Goal: Information Seeking & Learning: Learn about a topic

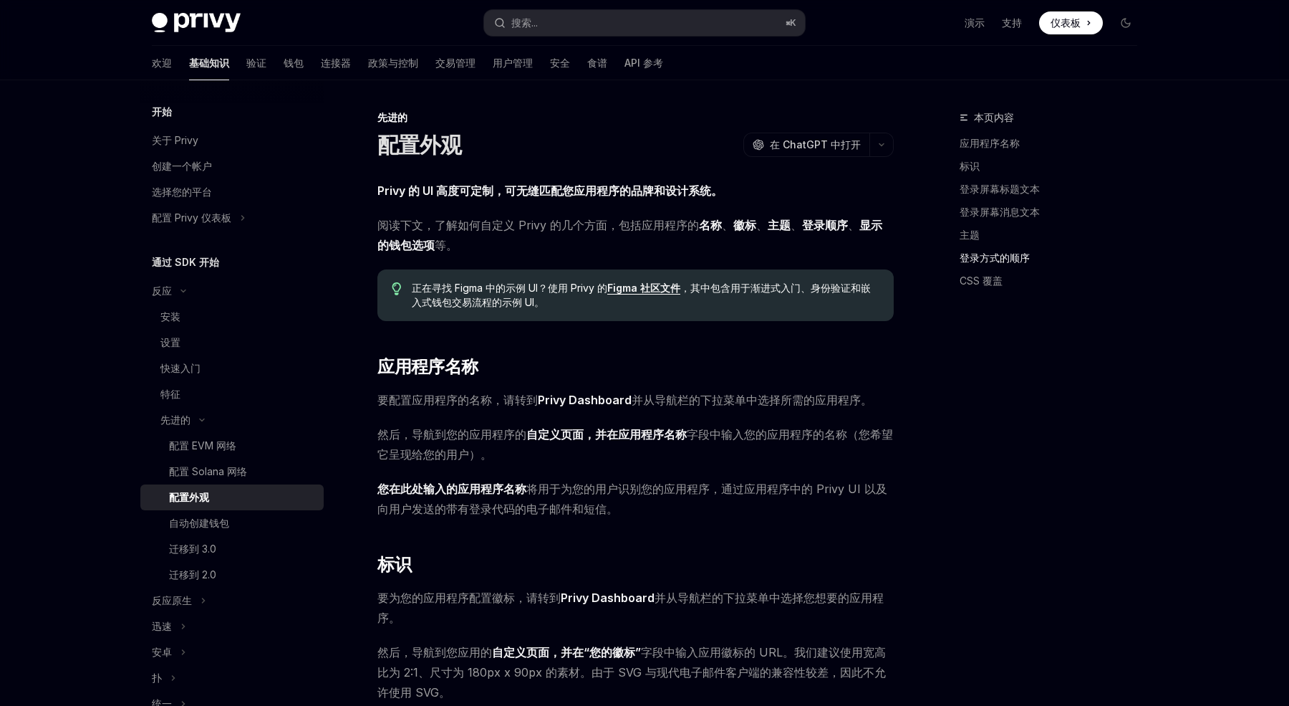
scroll to position [3295, 0]
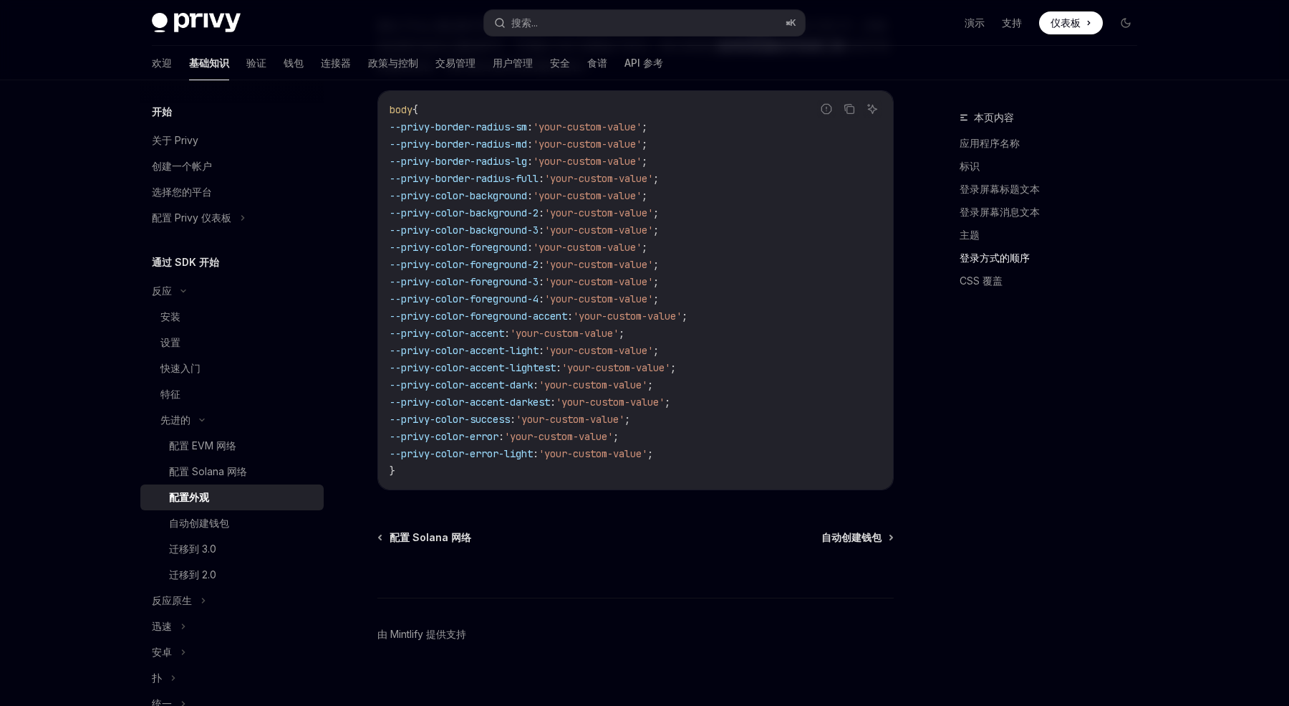
type textarea "*"
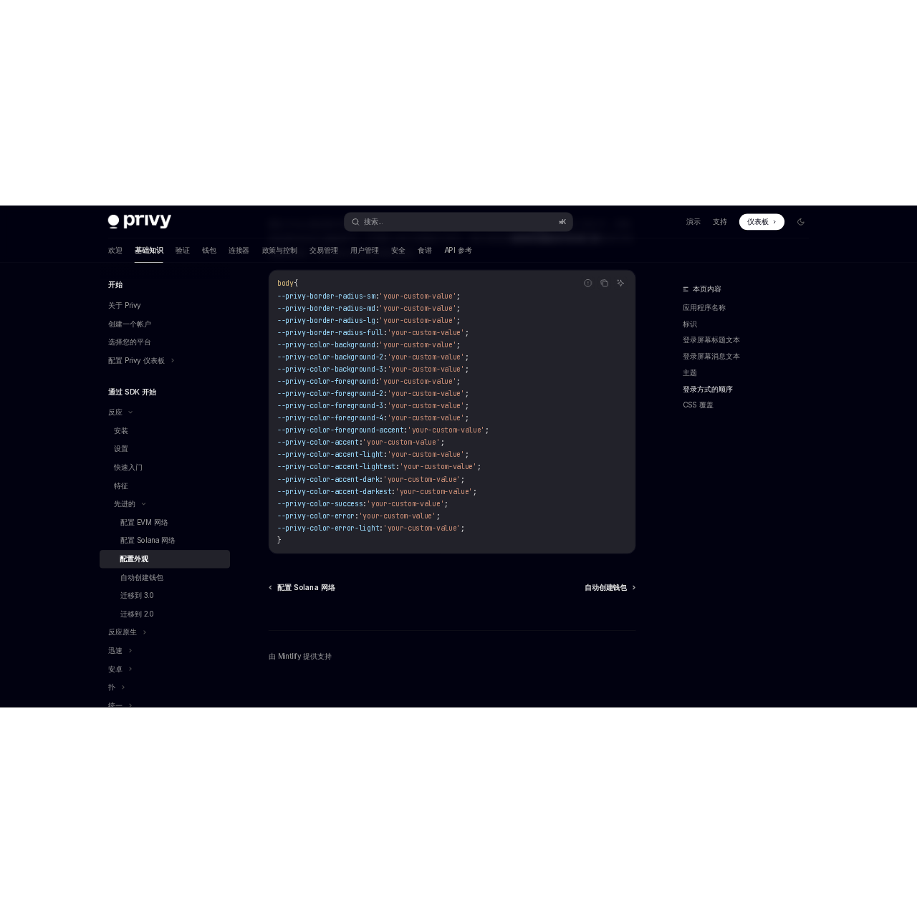
scroll to position [3296, 0]
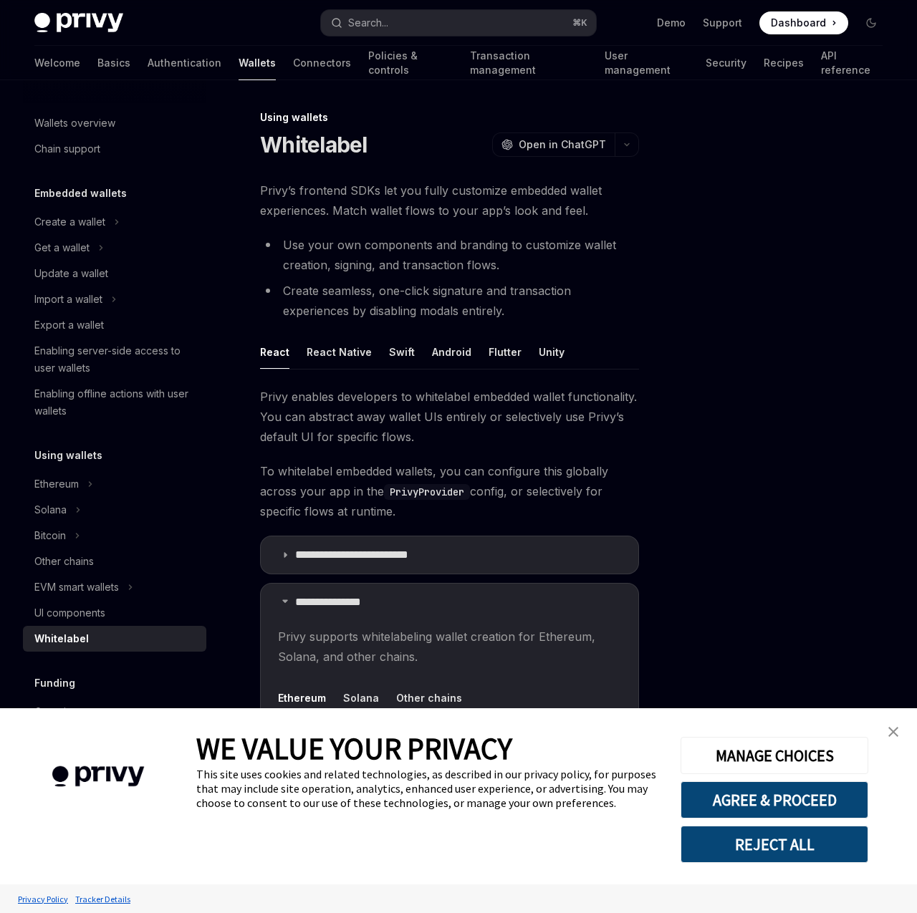
click at [718, 271] on div at bounding box center [785, 511] width 218 height 804
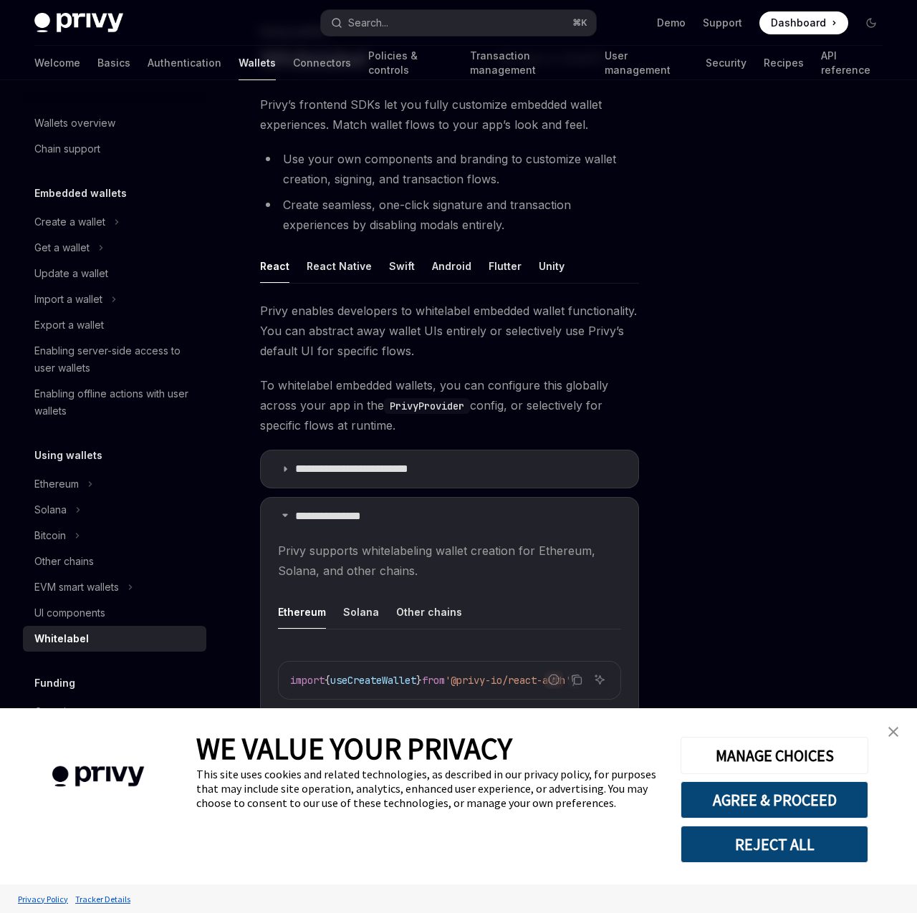
scroll to position [170, 0]
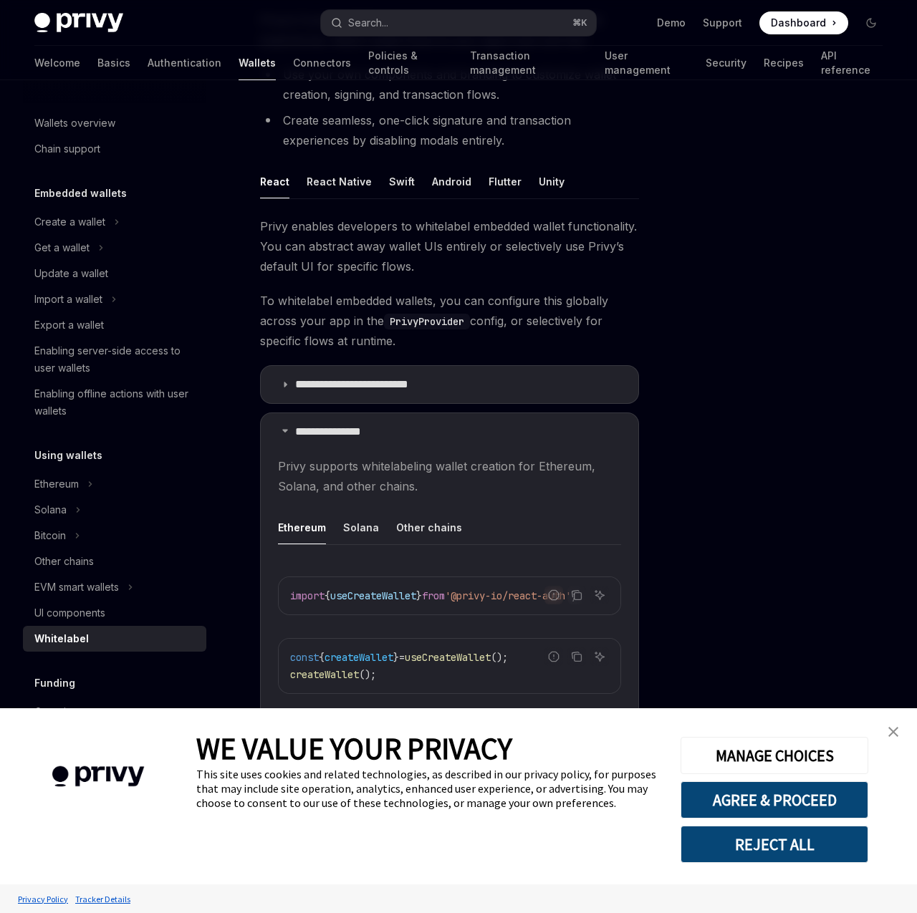
drag, startPoint x: 887, startPoint y: 728, endPoint x: 873, endPoint y: 706, distance: 26.0
click at [887, 728] on link "close banner" at bounding box center [893, 732] width 29 height 29
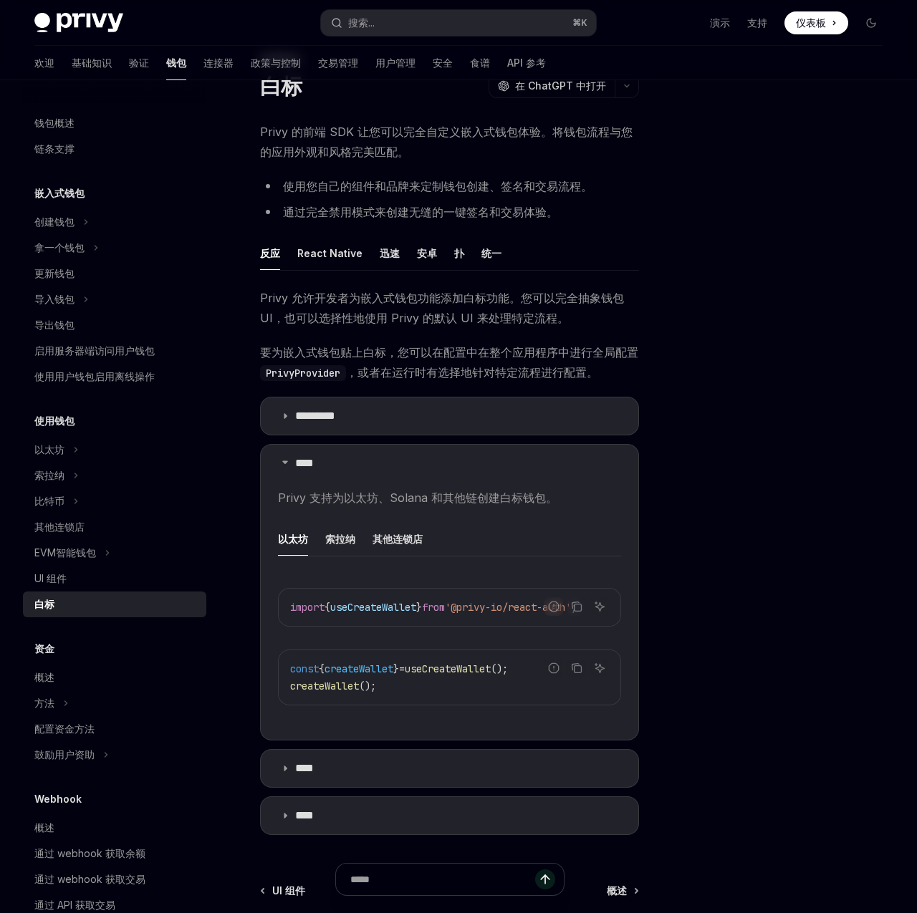
scroll to position [61, 0]
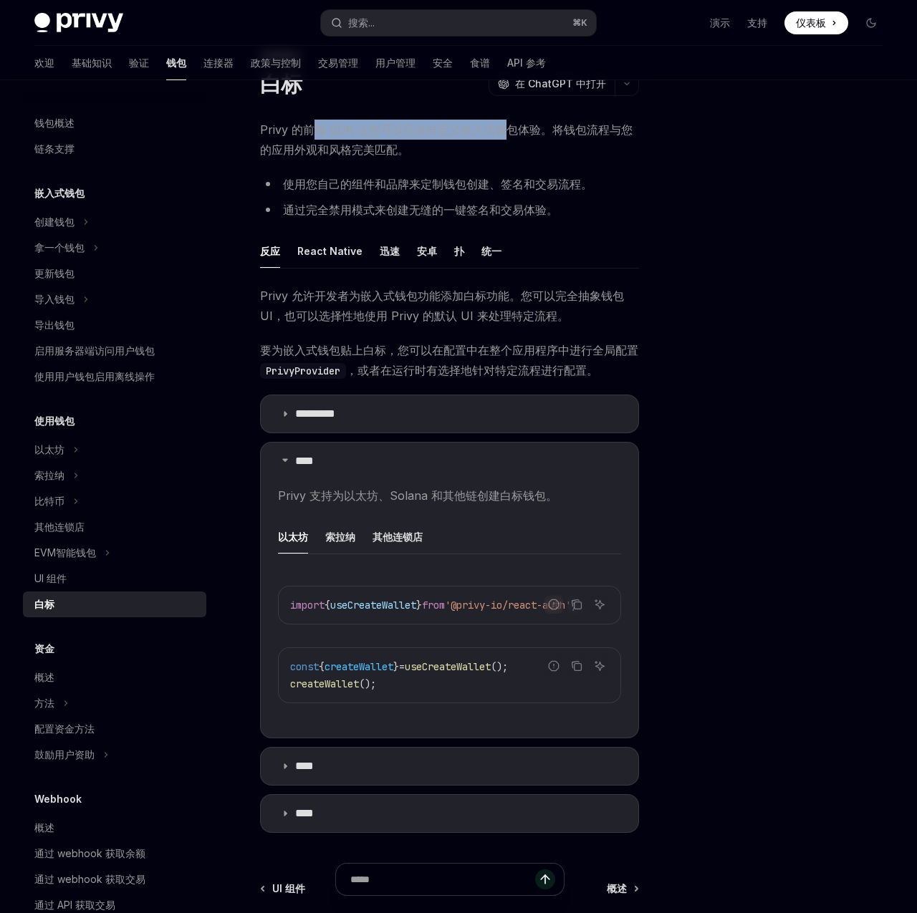
drag, startPoint x: 308, startPoint y: 123, endPoint x: 510, endPoint y: 130, distance: 202.1
click at [509, 130] on font "Privy 的前端 SDK 让您可以完全自定义嵌入式钱包体验。将钱包流程与您的应用外观和风格完美匹配。" at bounding box center [446, 139] width 372 height 34
click at [511, 131] on font "Privy 的前端 SDK 让您可以完全自定义嵌入式钱包体验。将钱包流程与您的应用外观和风格完美匹配。" at bounding box center [446, 139] width 372 height 34
drag, startPoint x: 326, startPoint y: 184, endPoint x: 392, endPoint y: 183, distance: 65.9
click at [391, 183] on font "使用您自己的组件和品牌来定制钱包创建、签名和交易流程。" at bounding box center [437, 184] width 309 height 14
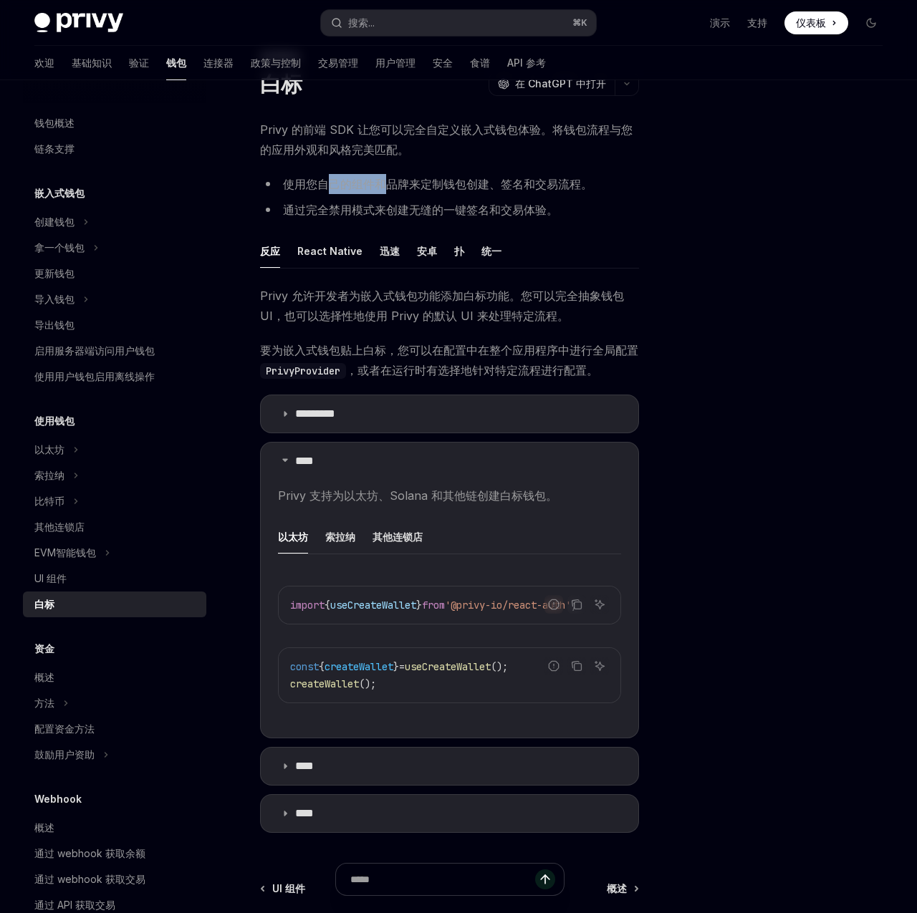
click at [392, 182] on font "使用您自己的组件和品牌来定制钱包创建、签名和交易流程。" at bounding box center [437, 184] width 309 height 14
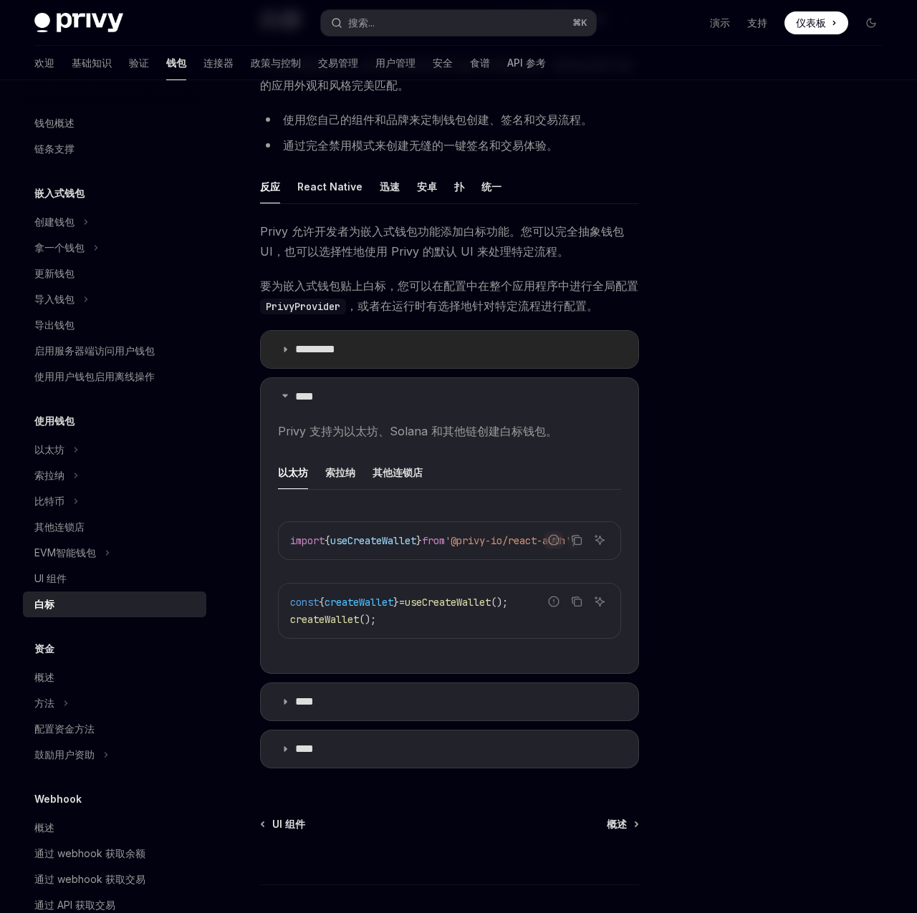
click at [357, 360] on summary "*********" at bounding box center [449, 349] width 377 height 37
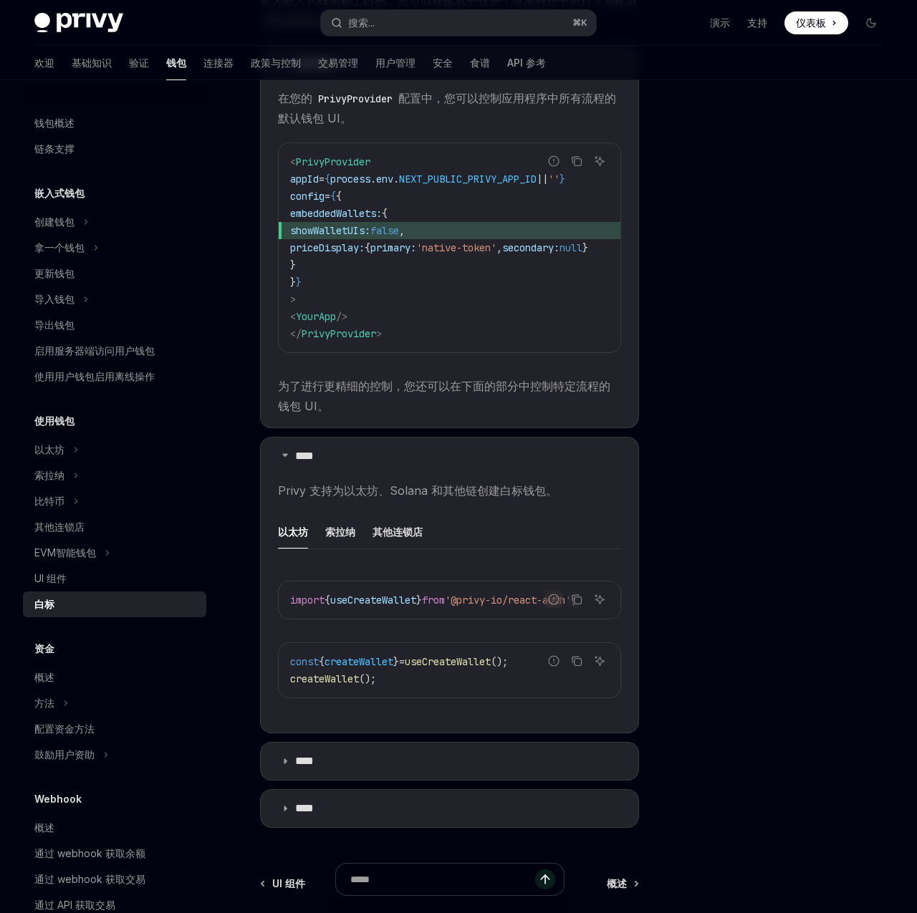
scroll to position [451, 0]
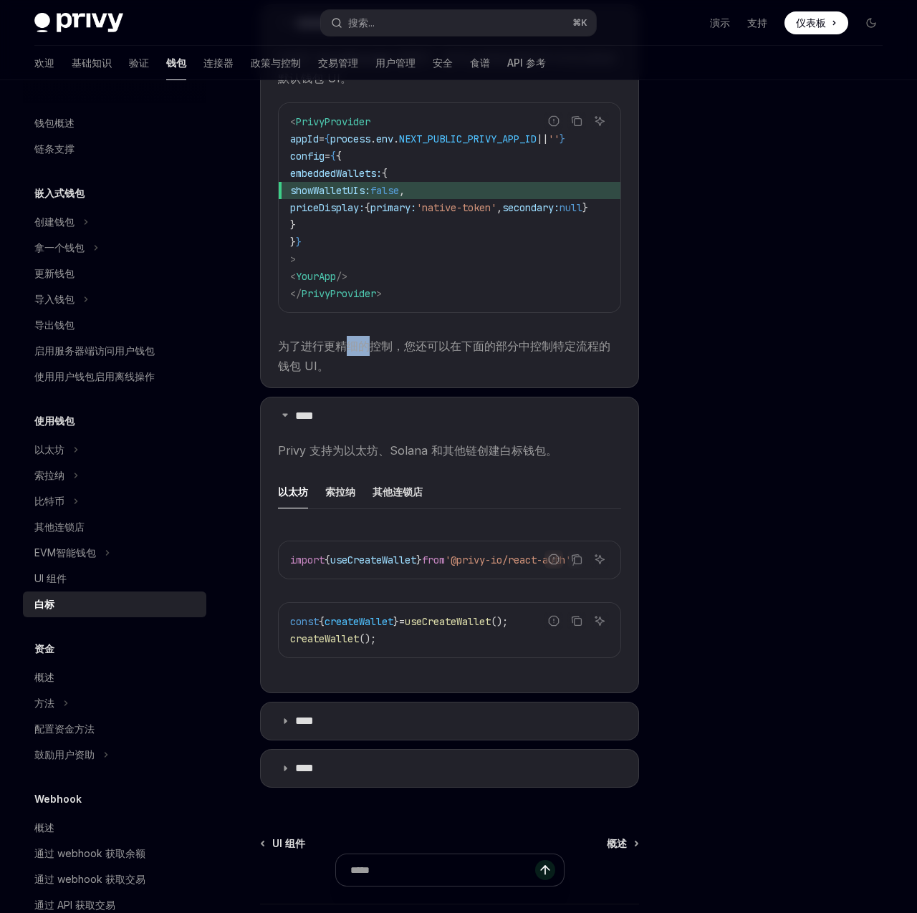
drag, startPoint x: 347, startPoint y: 350, endPoint x: 378, endPoint y: 350, distance: 31.5
click at [375, 350] on font "为了进行更精细的控制，您还可以在下面的部分中控制特定流程的钱包 UI。" at bounding box center [444, 356] width 332 height 34
click at [378, 350] on font "为了进行更精细的控制，您还可以在下面的部分中控制特定流程的钱包 UI。" at bounding box center [444, 356] width 332 height 34
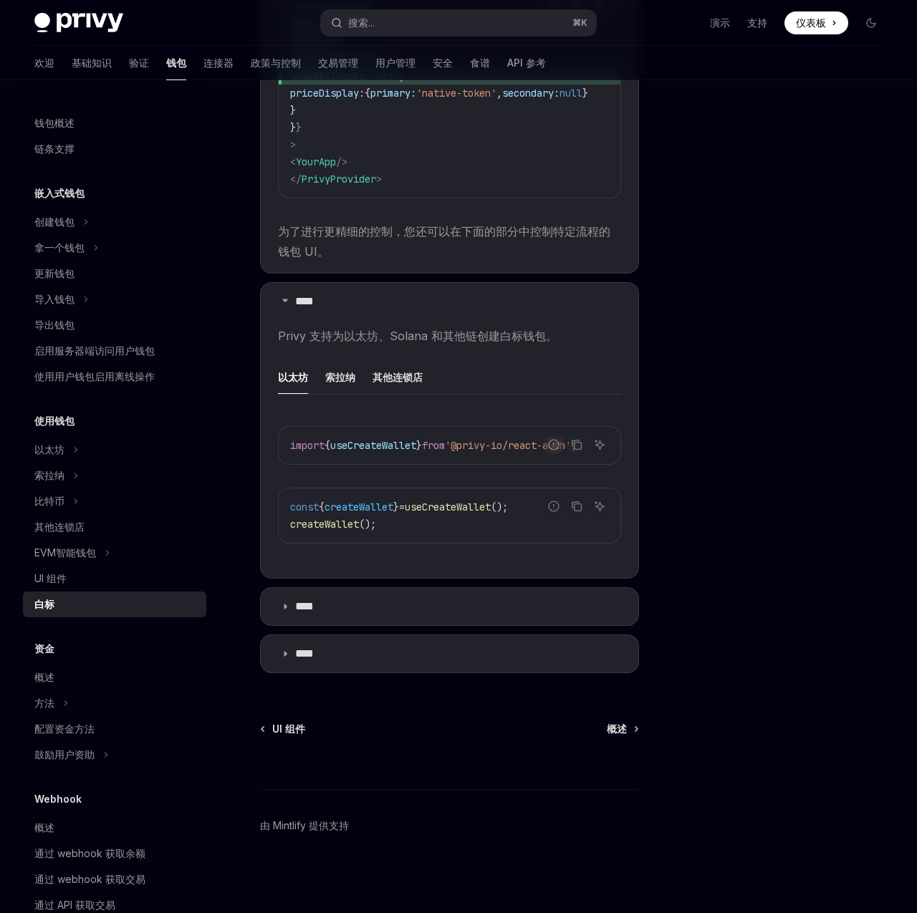
scroll to position [577, 0]
drag, startPoint x: 394, startPoint y: 328, endPoint x: 427, endPoint y: 329, distance: 33.0
click at [427, 329] on font "Privy 支持为以太坊、Solana 和其他链创建白标钱包。" at bounding box center [417, 336] width 279 height 14
drag, startPoint x: 460, startPoint y: 339, endPoint x: 487, endPoint y: 337, distance: 27.3
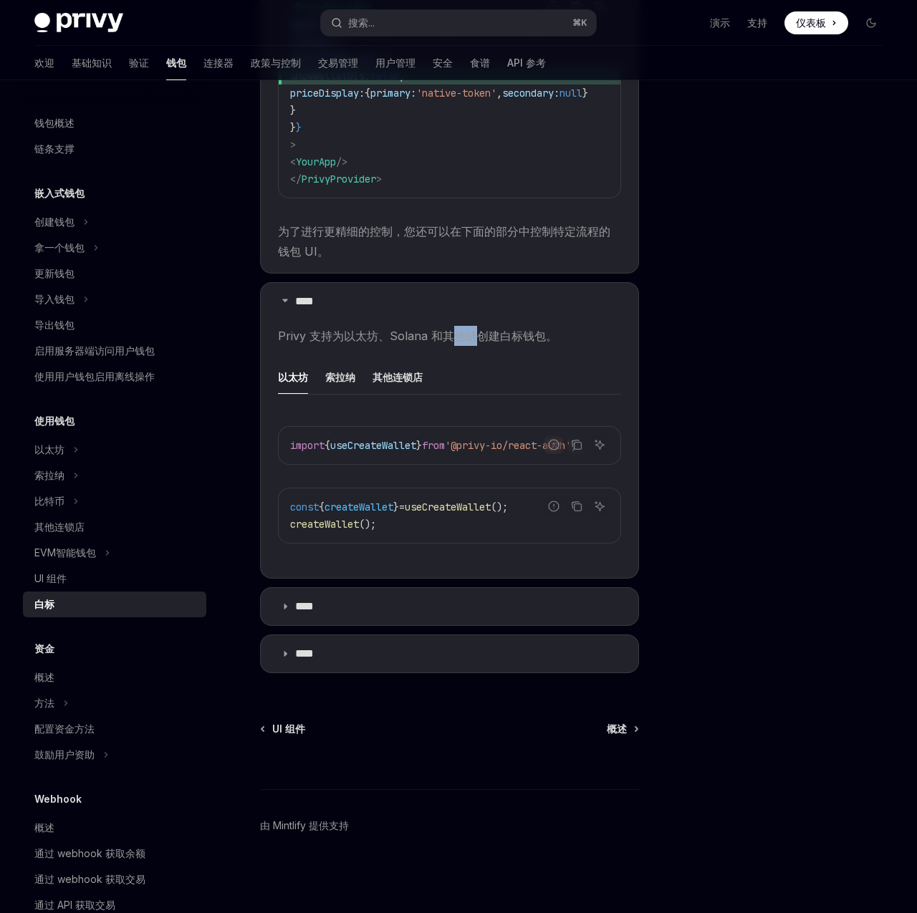
click at [486, 337] on span "Privy 支持为以太坊、Solana 和其他链创建白标钱包。" at bounding box center [449, 336] width 343 height 20
click at [486, 338] on span "Privy 支持为以太坊、Solana 和其他链创建白标钱包。" at bounding box center [449, 336] width 343 height 20
click at [314, 605] on font "****" at bounding box center [304, 606] width 19 height 11
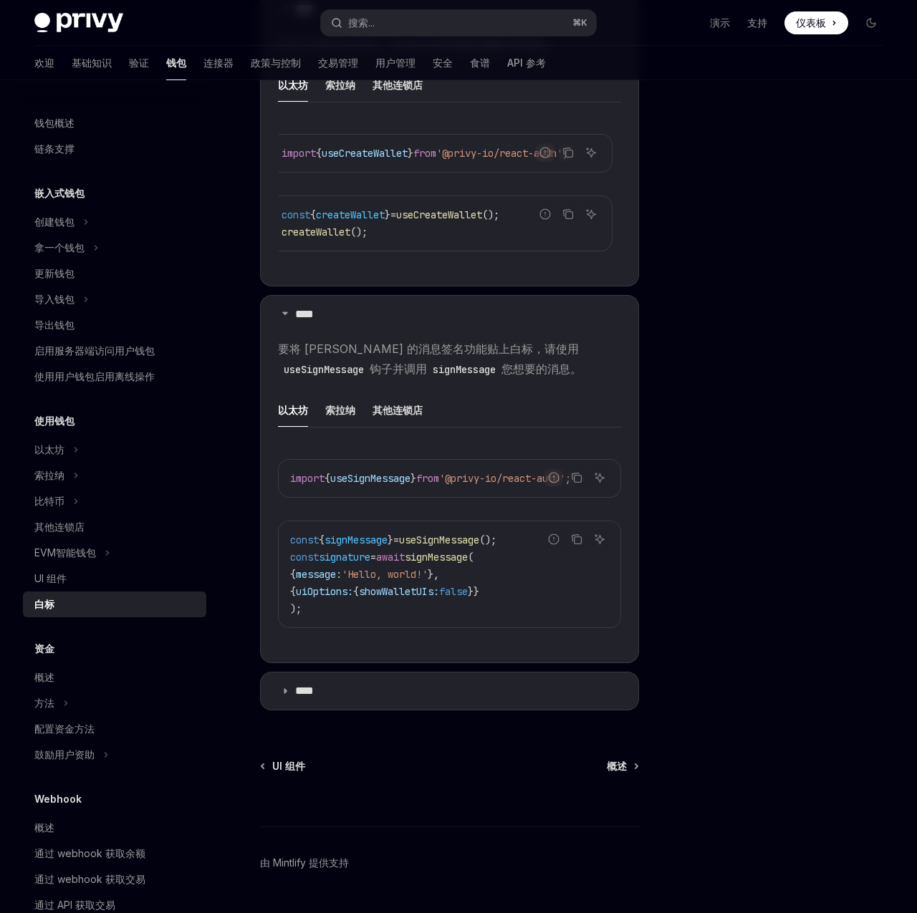
scroll to position [913, 0]
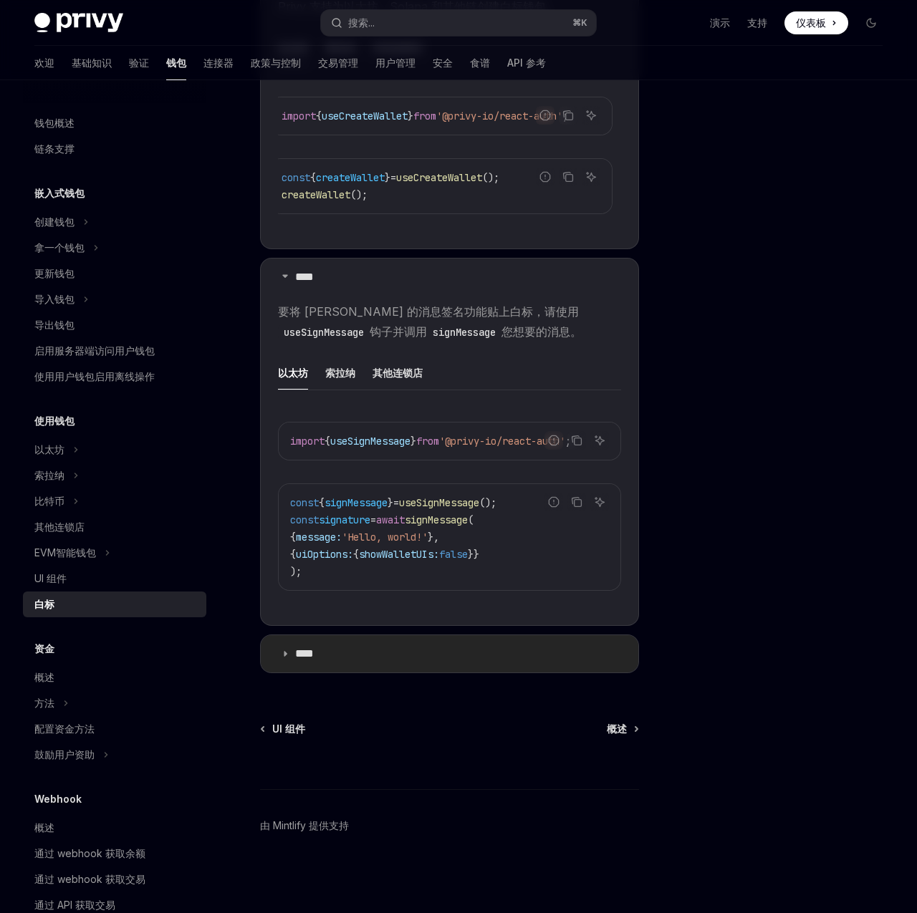
click at [314, 659] on font "****" at bounding box center [304, 653] width 19 height 11
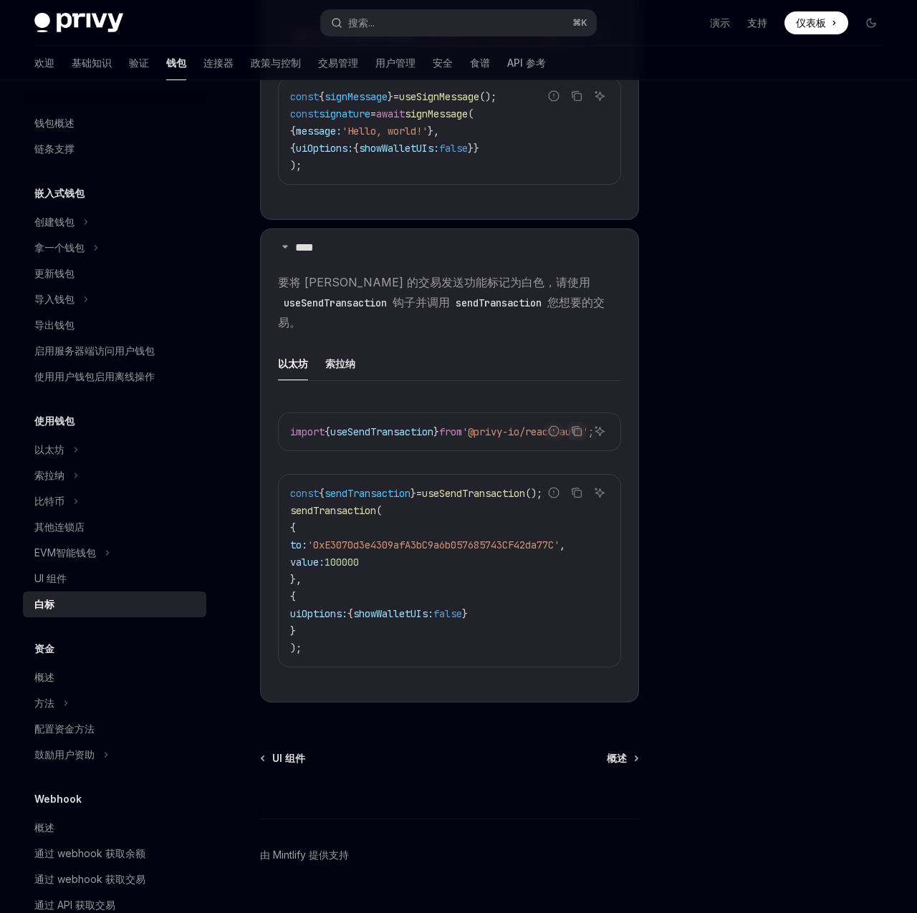
scroll to position [1360, 0]
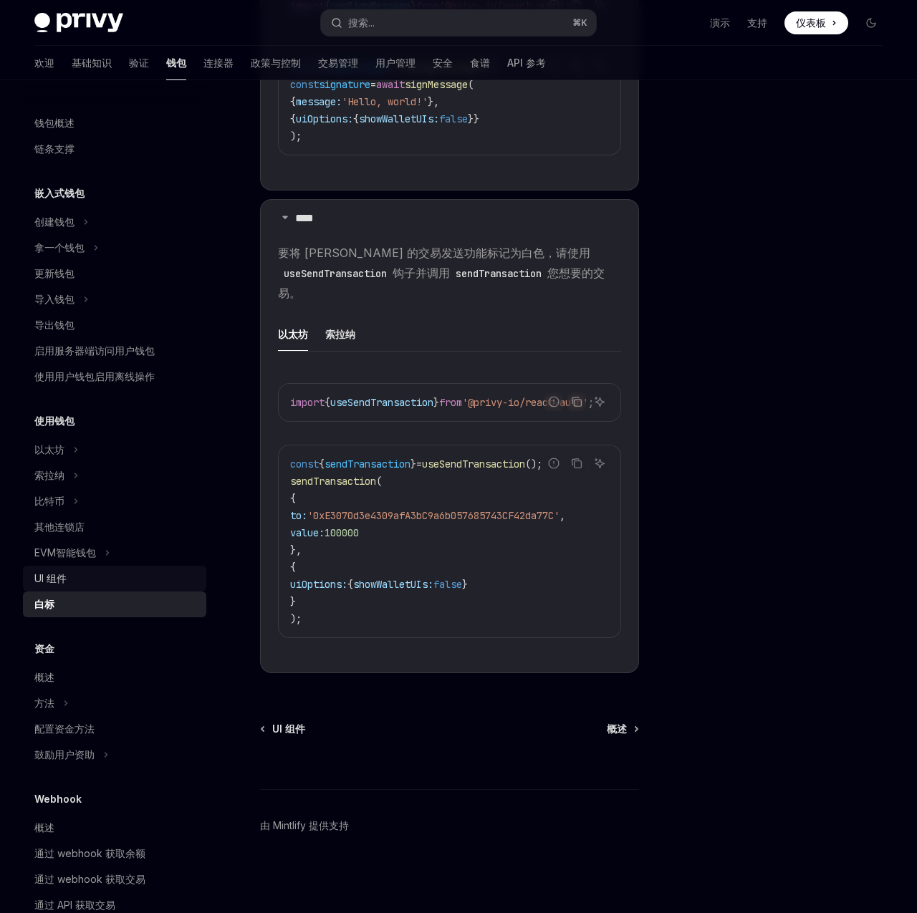
click at [114, 574] on div "UI 组件" at bounding box center [115, 578] width 163 height 17
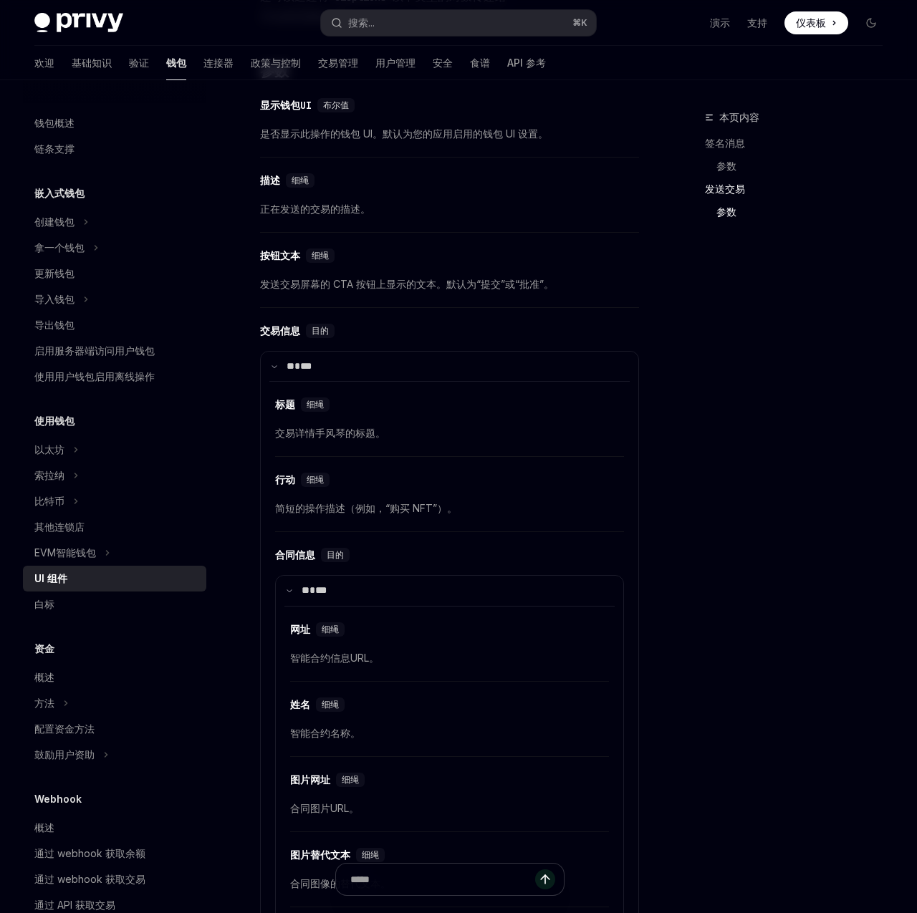
scroll to position [2105, 0]
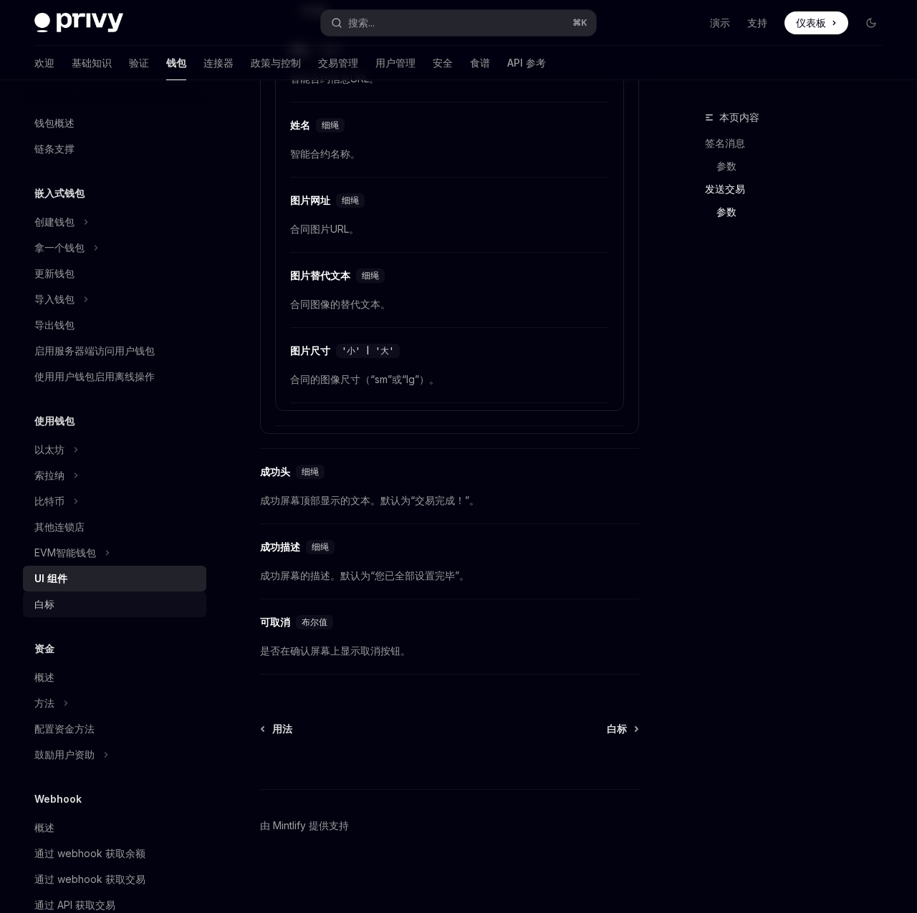
click at [74, 596] on div "白标" at bounding box center [115, 604] width 163 height 17
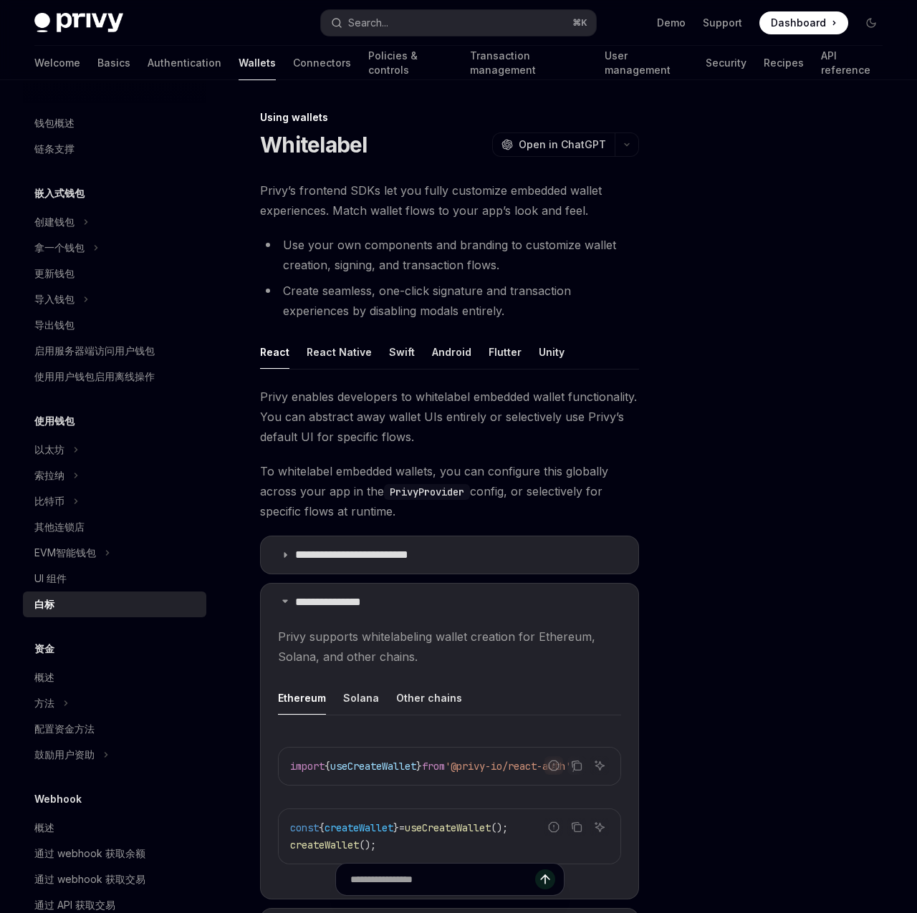
type textarea "*"
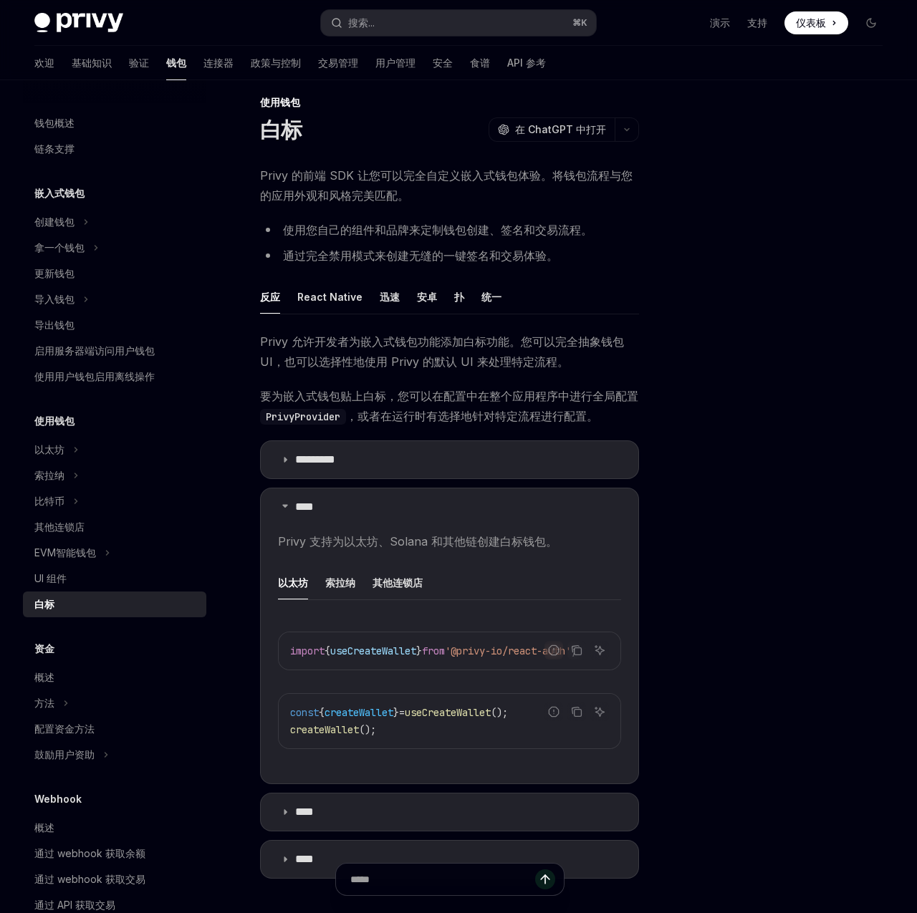
scroll to position [16, 0]
drag, startPoint x: 324, startPoint y: 392, endPoint x: 481, endPoint y: 394, distance: 156.2
click at [478, 394] on font "要为嵌入式钱包贴上白标，您可以在配置中在整个应用程序中进行全局配置" at bounding box center [449, 395] width 378 height 14
click at [481, 395] on font "要为嵌入式钱包贴上白标，您可以在配置中在整个应用程序中进行全局配置" at bounding box center [449, 395] width 378 height 14
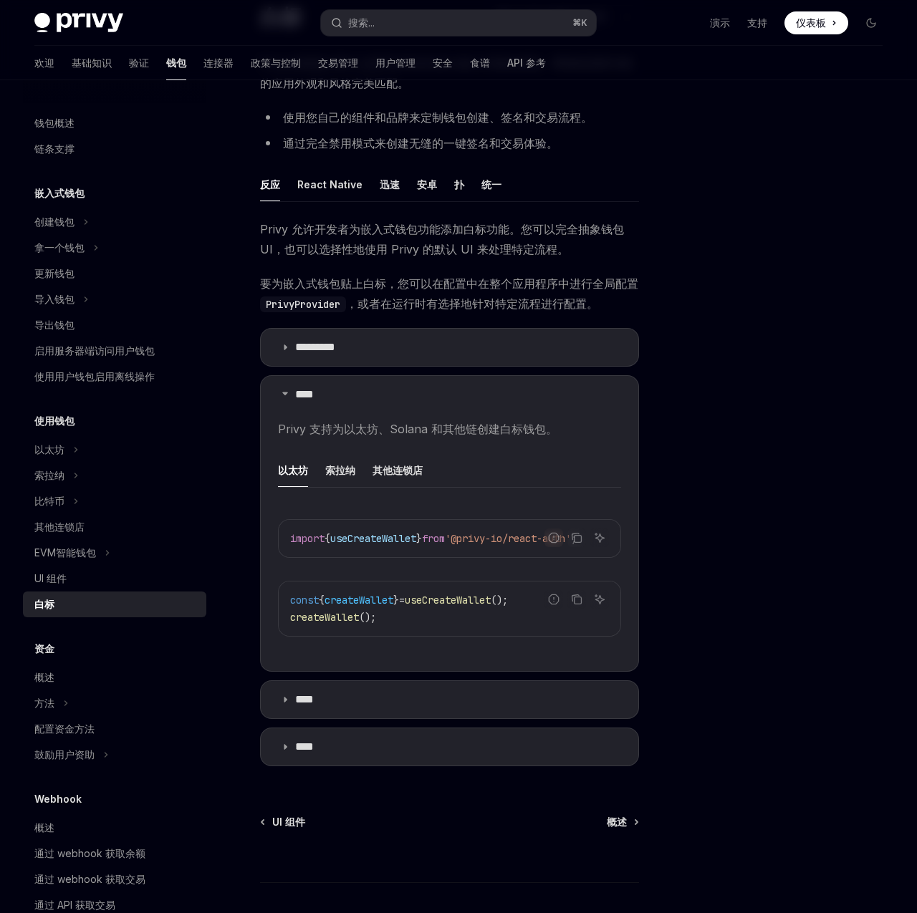
scroll to position [128, 0]
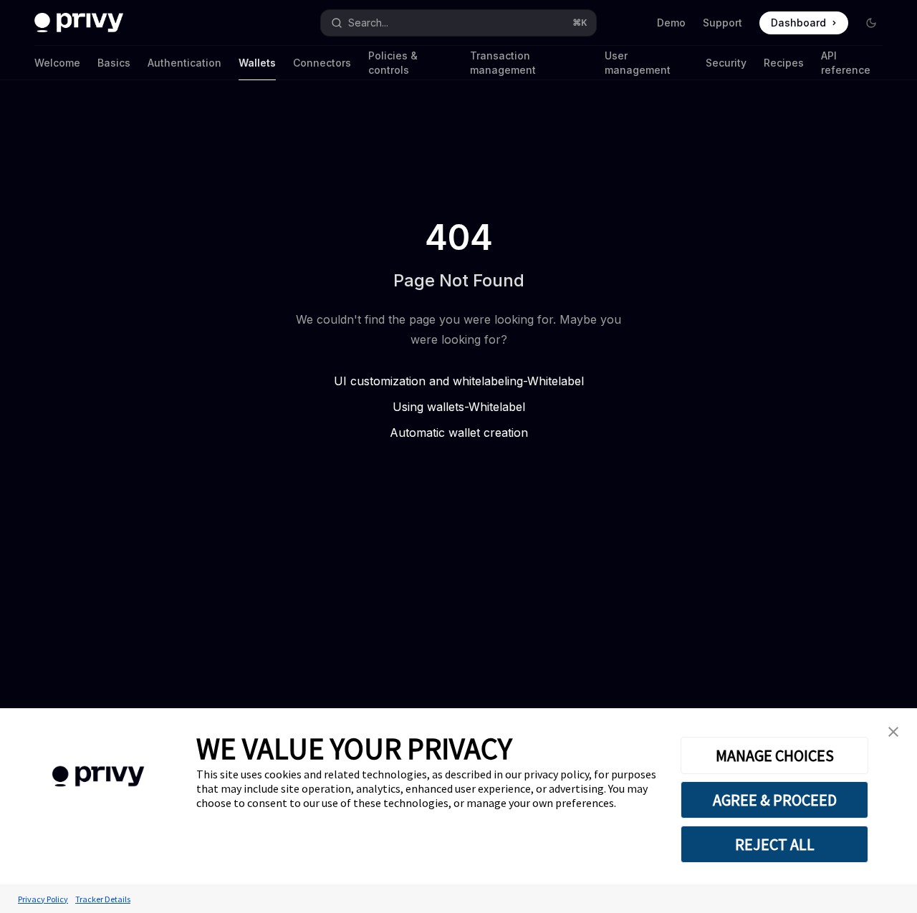
click at [705, 246] on div "404 Page Not Found We couldn't find the page you were looking for. Maybe you we…" at bounding box center [458, 329] width 917 height 499
